Goal: Transaction & Acquisition: Purchase product/service

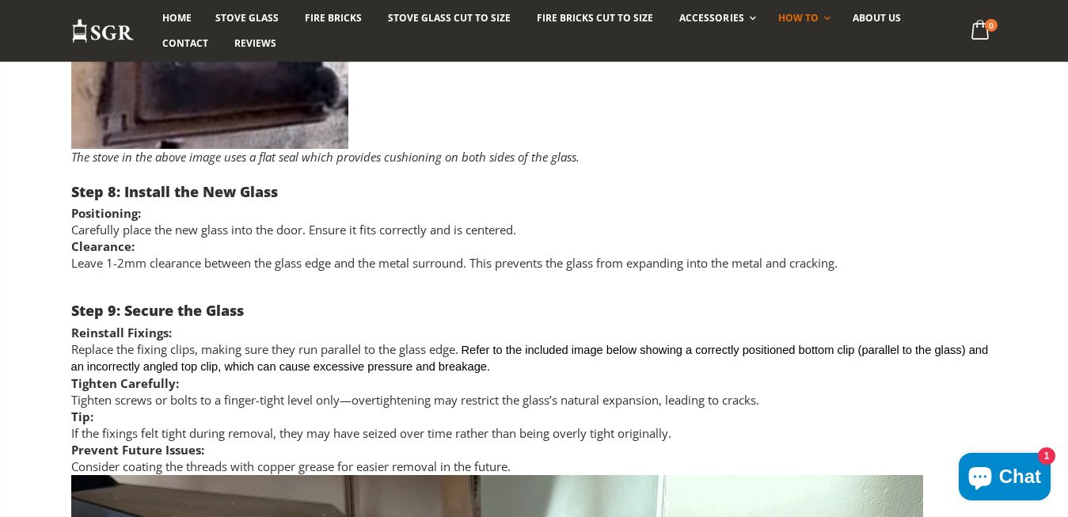
scroll to position [3868, 0]
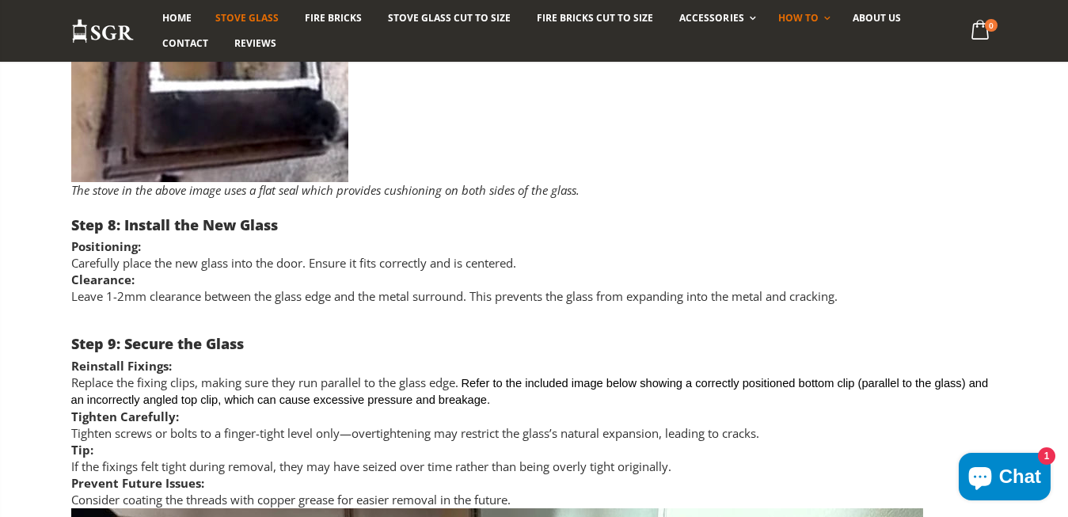
click at [246, 14] on span "Stove Glass" at bounding box center [246, 17] width 63 height 13
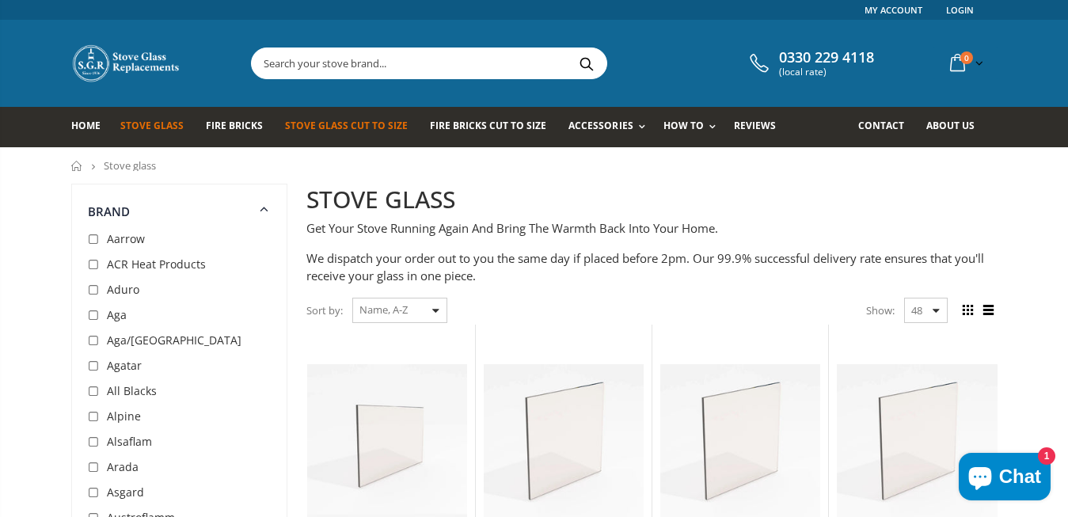
click at [346, 126] on span "Stove Glass Cut To Size" at bounding box center [346, 125] width 123 height 13
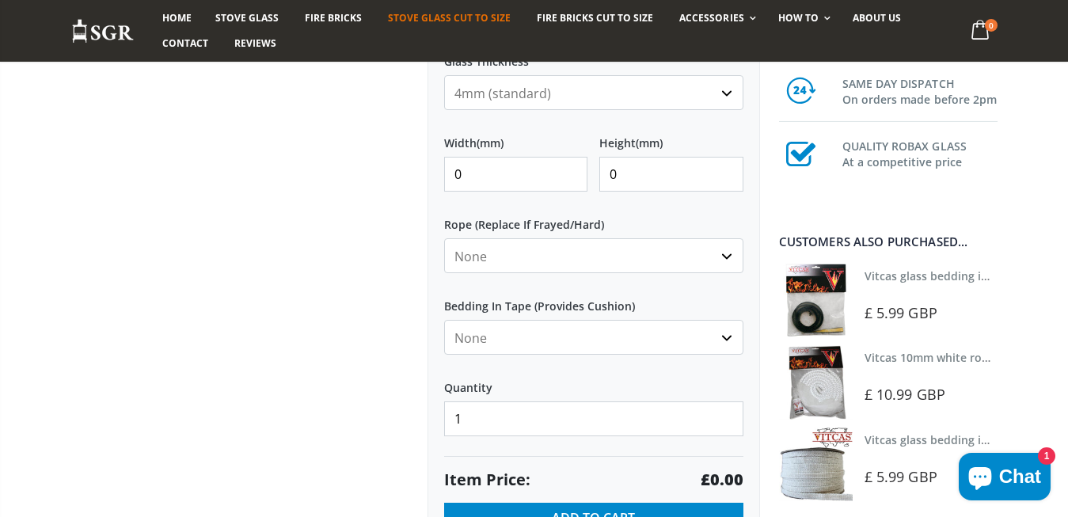
scroll to position [646, 0]
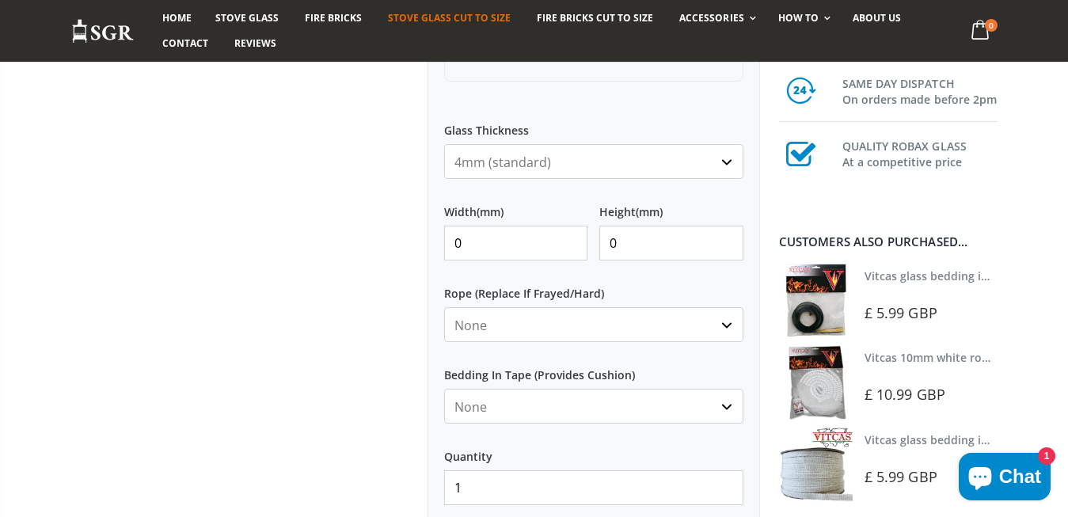
click at [496, 244] on input "0" at bounding box center [516, 243] width 144 height 35
type input "0"
type input "100"
click at [631, 252] on input "0" at bounding box center [671, 243] width 144 height 35
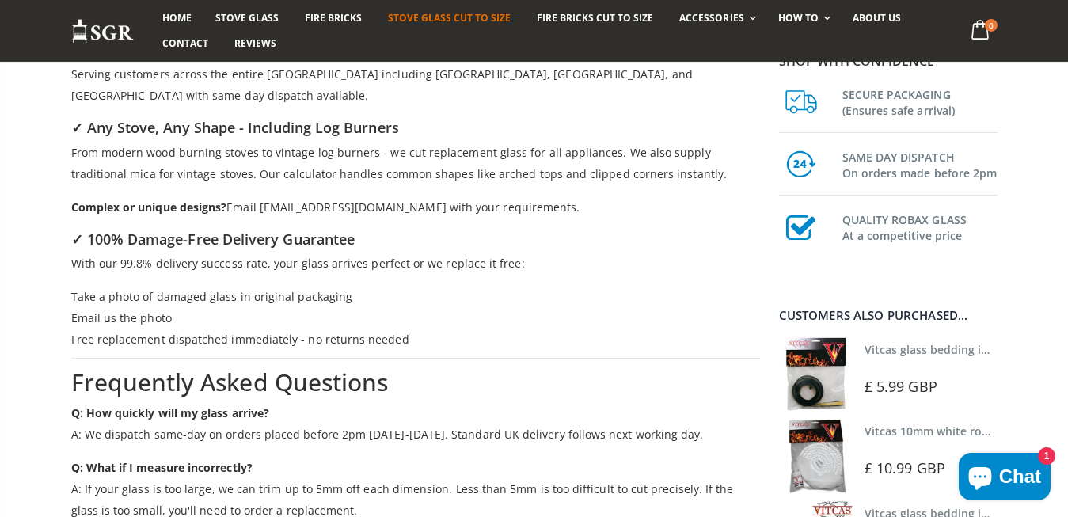
scroll to position [2262, 0]
type input "200"
click at [937, 93] on h3 "SECURE PACKAGING (Ensures safe arrival)" at bounding box center [920, 101] width 155 height 35
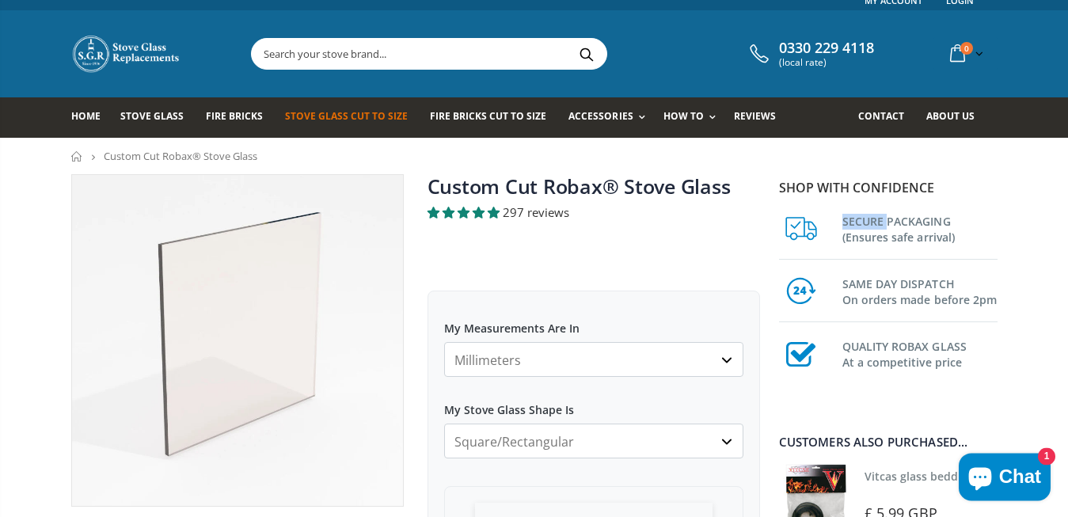
scroll to position [0, 0]
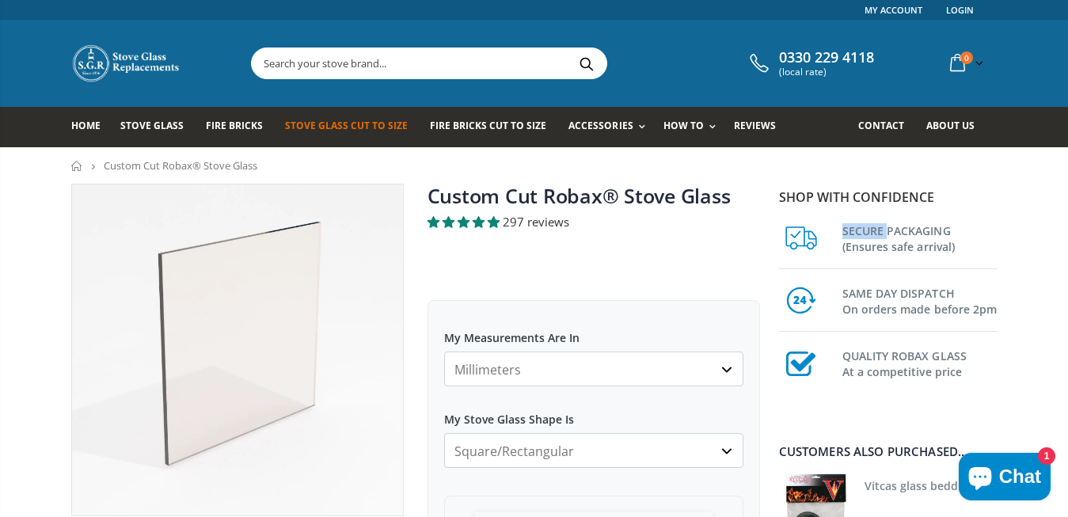
click at [796, 235] on icon at bounding box center [799, 240] width 40 height 40
click at [801, 302] on icon at bounding box center [799, 303] width 40 height 40
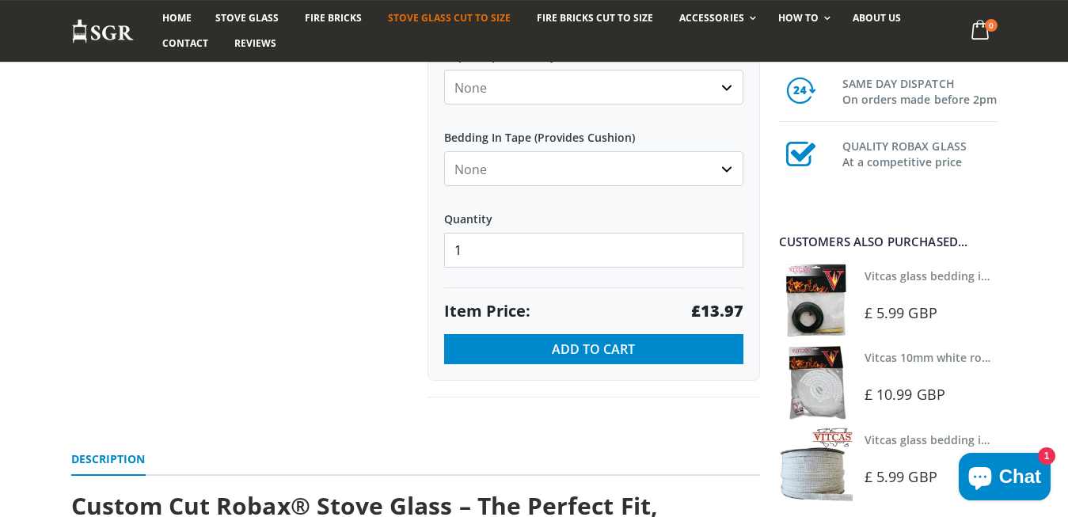
scroll to position [888, 0]
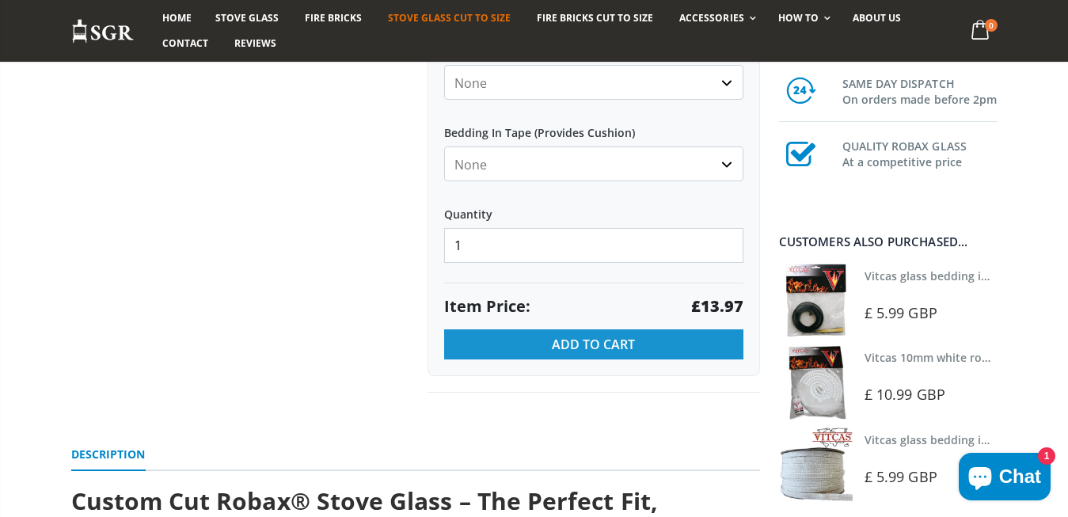
click at [640, 339] on button "Add to Cart" at bounding box center [593, 344] width 299 height 30
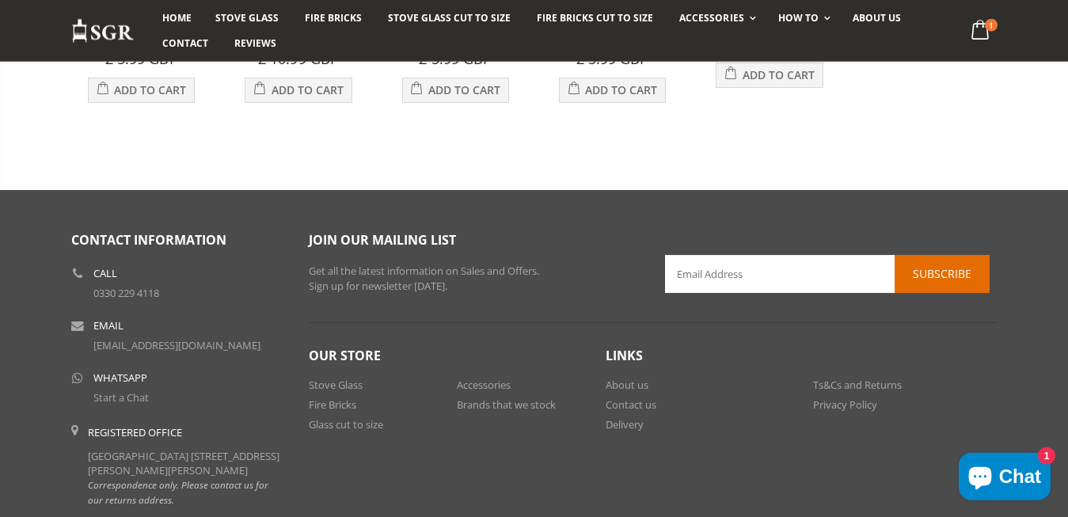
scroll to position [808, 0]
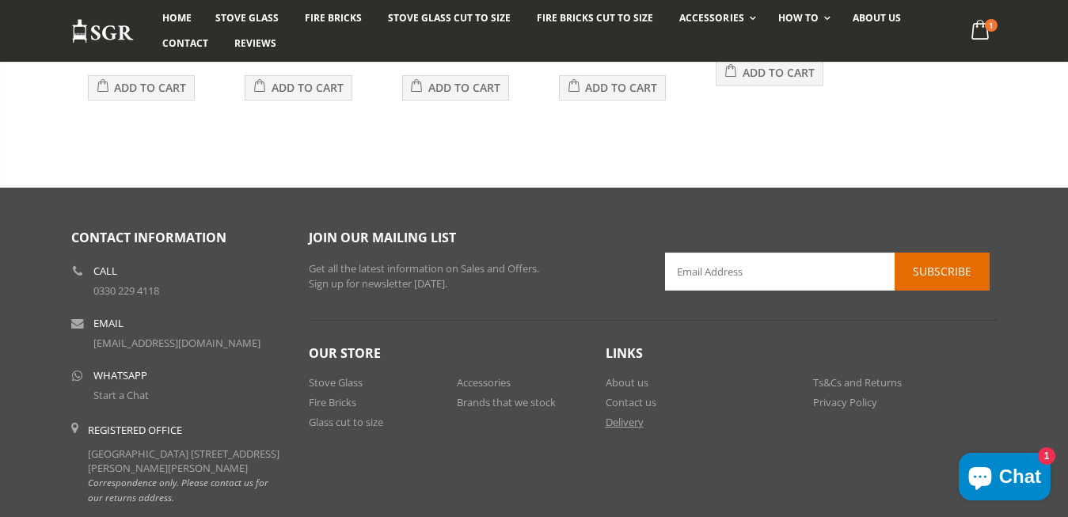
click at [623, 424] on link "Delivery" at bounding box center [625, 422] width 38 height 14
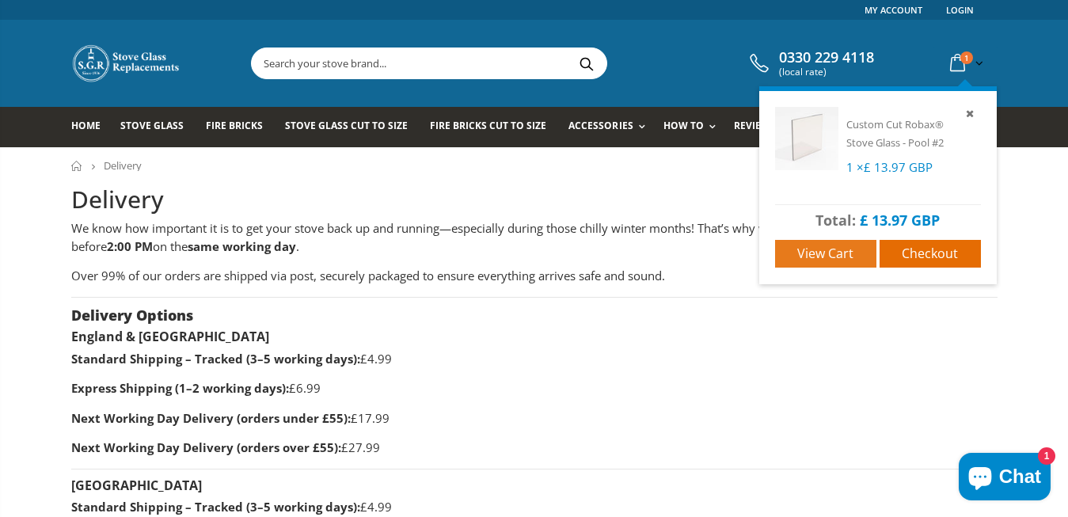
click at [825, 254] on span "View cart" at bounding box center [825, 253] width 56 height 17
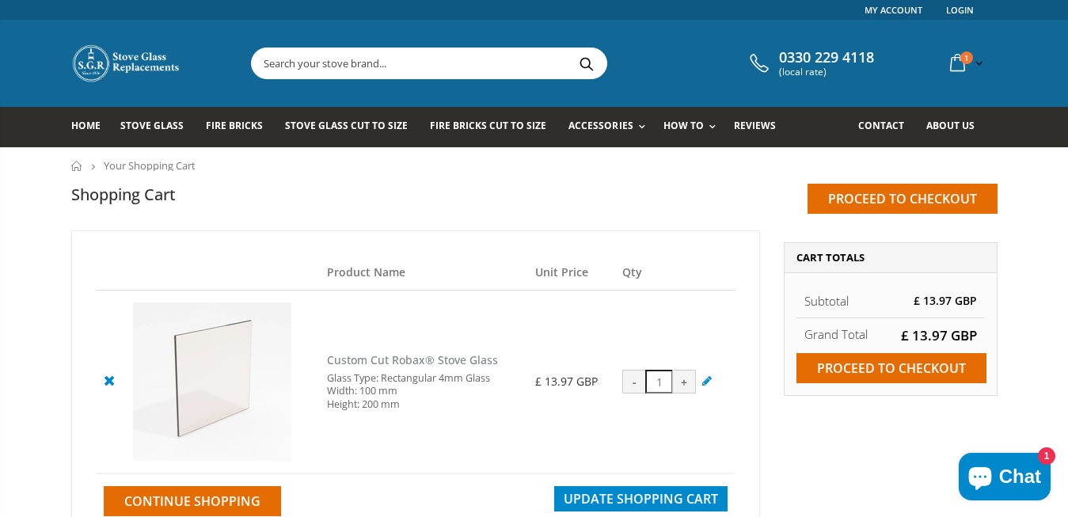
click at [632, 384] on div "-" at bounding box center [634, 382] width 24 height 24
click at [636, 386] on div "-" at bounding box center [634, 382] width 24 height 24
click at [636, 381] on div "-" at bounding box center [634, 382] width 24 height 24
click at [664, 384] on input "1" at bounding box center [659, 382] width 28 height 24
type input "0"
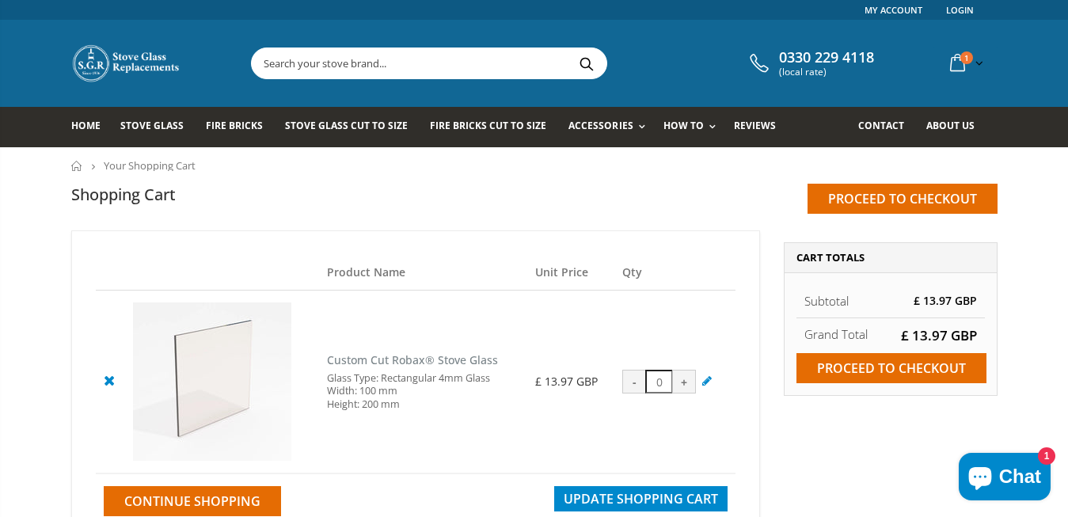
click at [111, 388] on icon at bounding box center [109, 380] width 20 height 19
